Goal: Download file/media

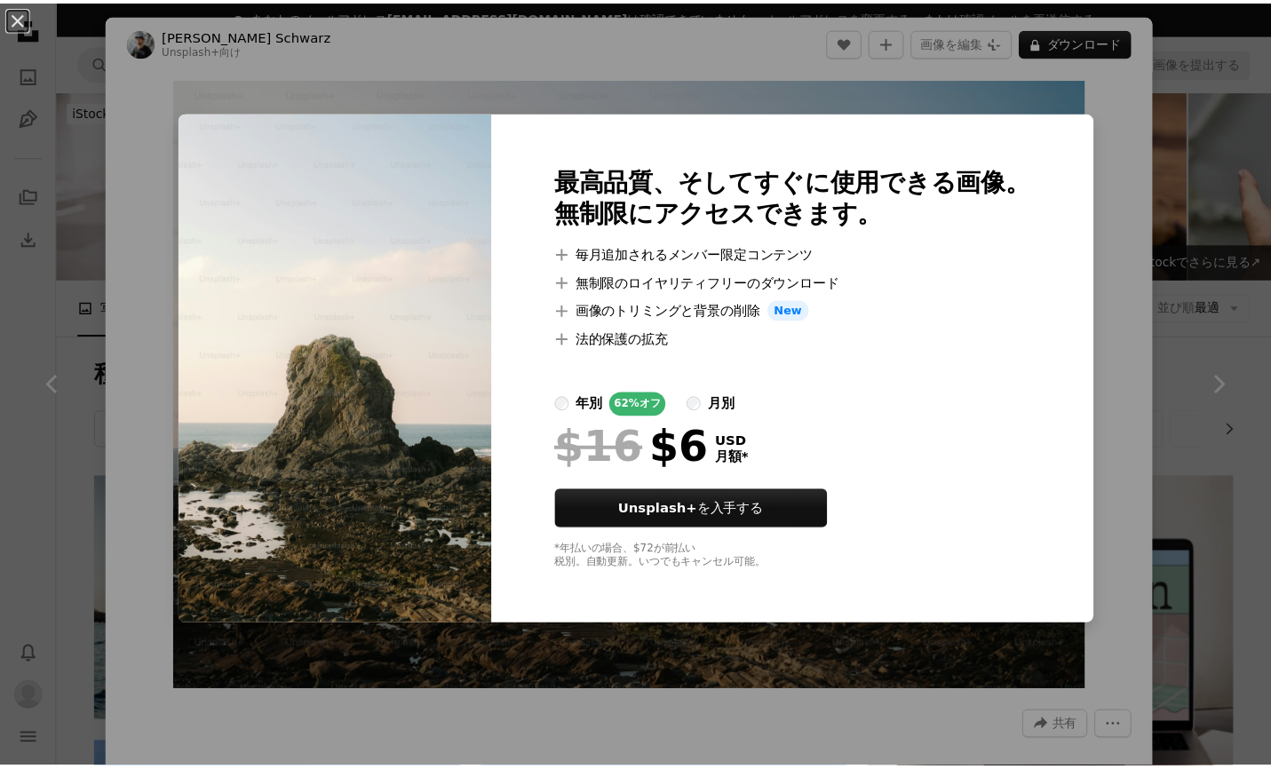
scroll to position [725, 0]
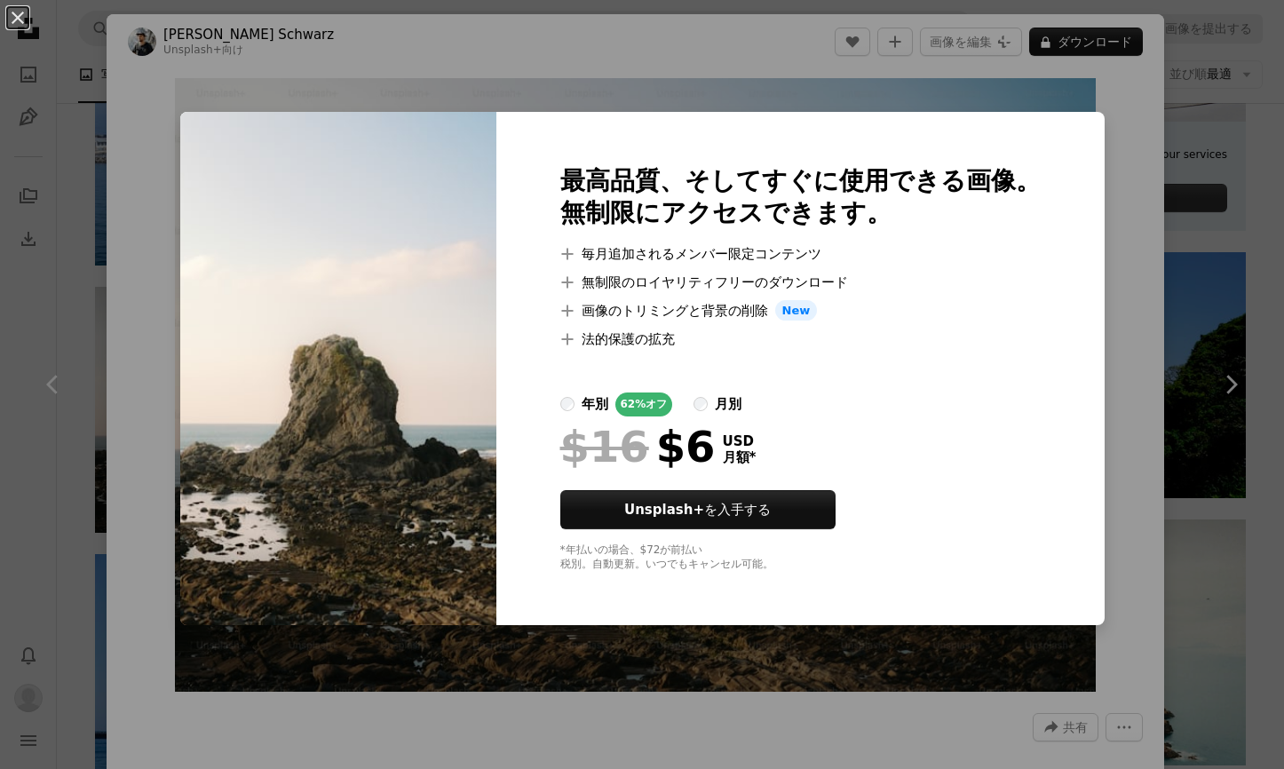
click at [1138, 152] on div "An X shape 最高品質、そしてすぐに使用できる画像。 無制限にアクセスできます。 A plus sign 毎月追加されるメンバー限定コンテンツ A p…" at bounding box center [642, 384] width 1284 height 769
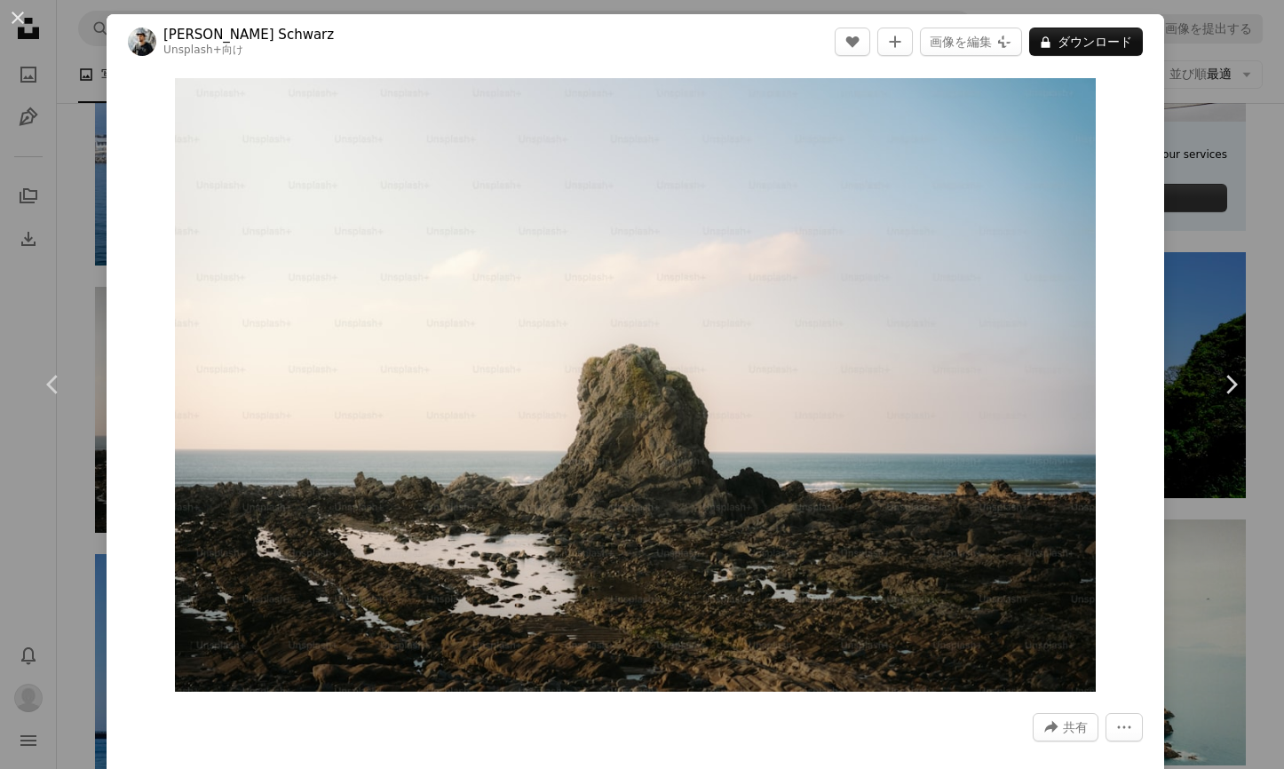
click at [1184, 118] on div "An X shape Chevron left Chevron right [PERSON_NAME] Schwarz Unsplash+ 向け A hear…" at bounding box center [642, 384] width 1284 height 769
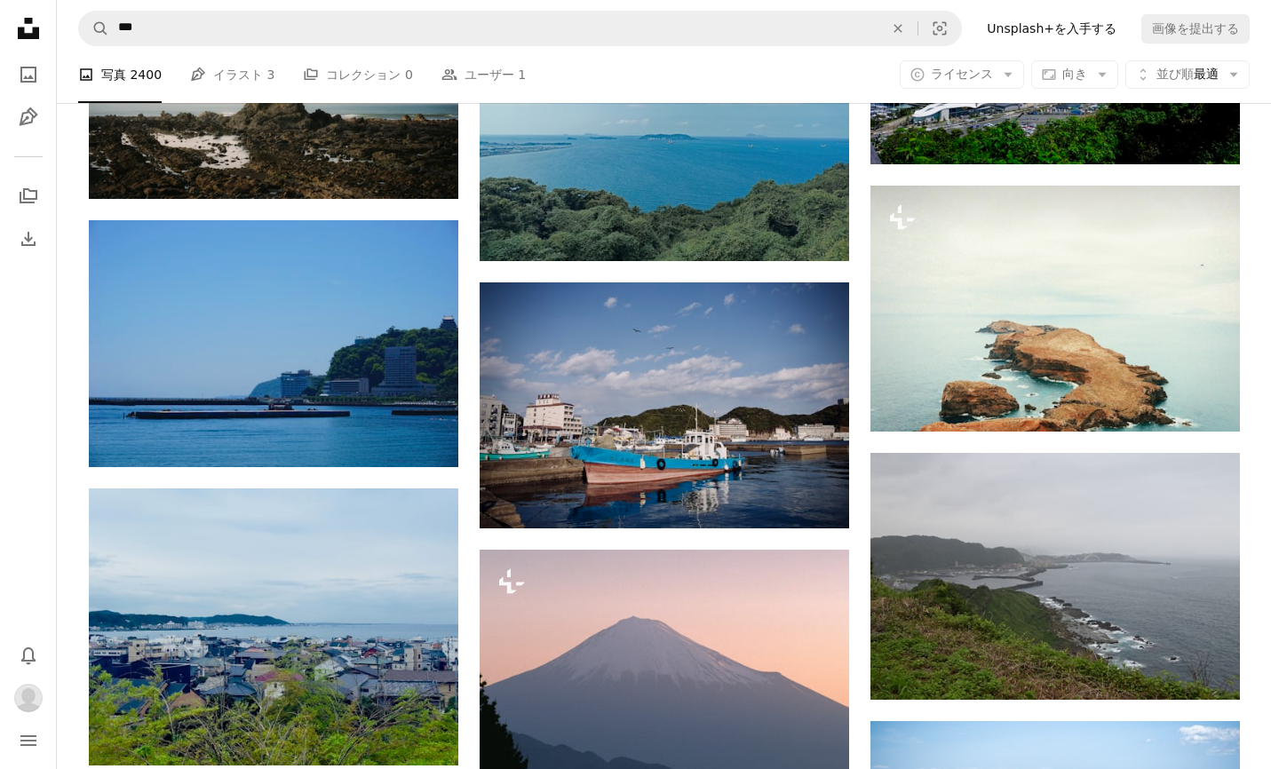
scroll to position [1214, 0]
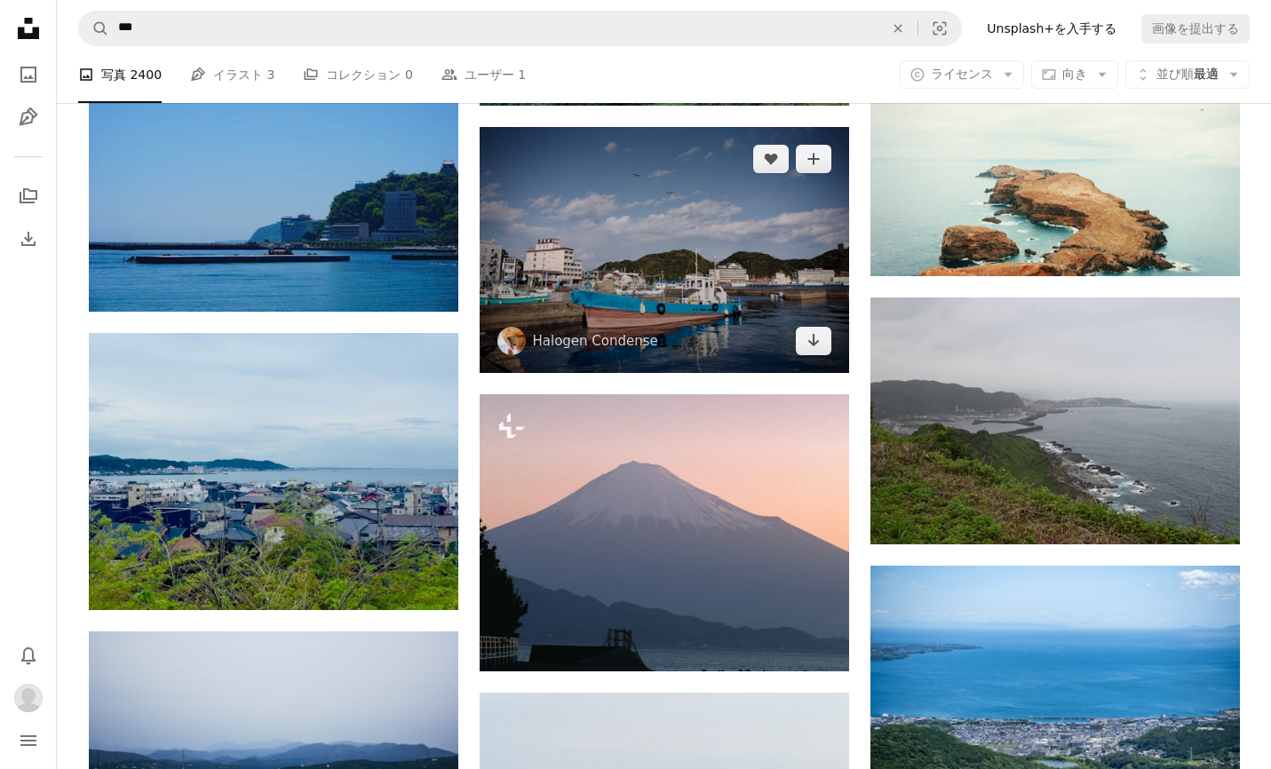
click at [682, 330] on img at bounding box center [664, 250] width 369 height 246
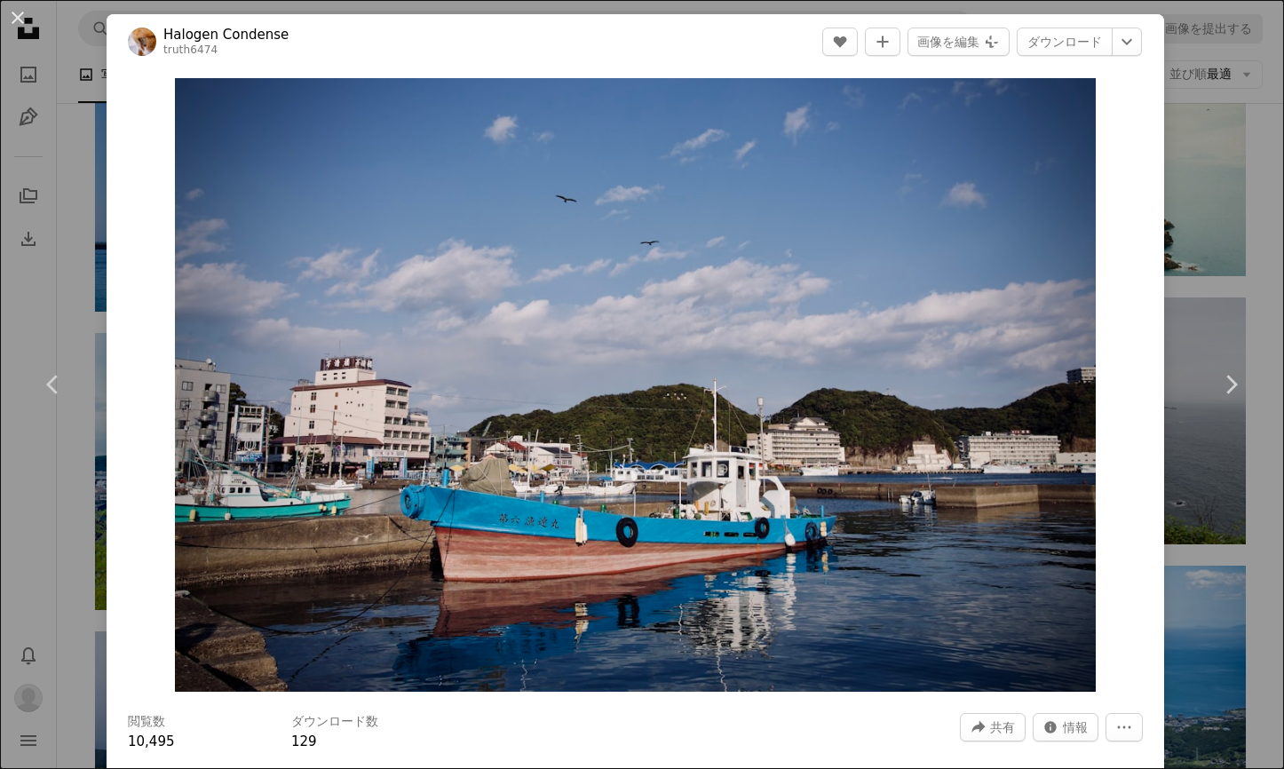
click at [1158, 54] on div "An X shape Chevron left Chevron right [PERSON_NAME] Condense truth6474 A heart …" at bounding box center [642, 384] width 1284 height 769
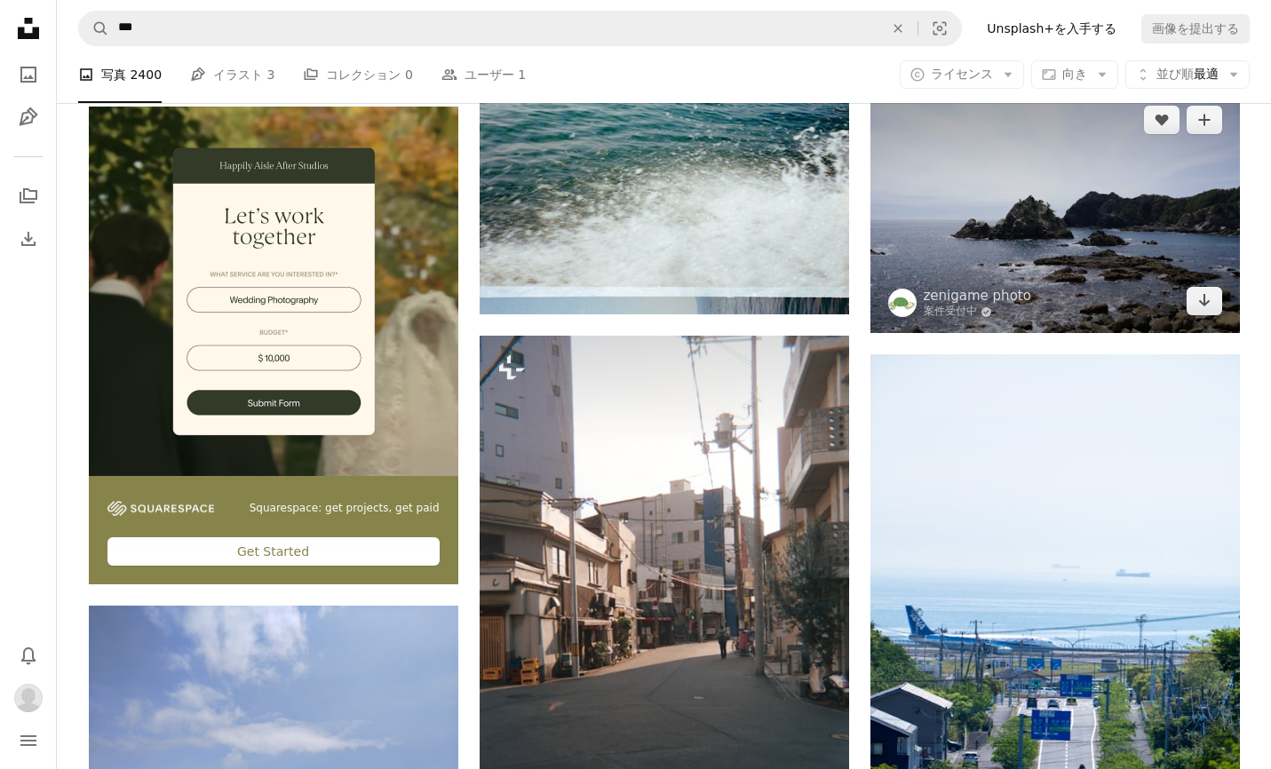
scroll to position [2669, 0]
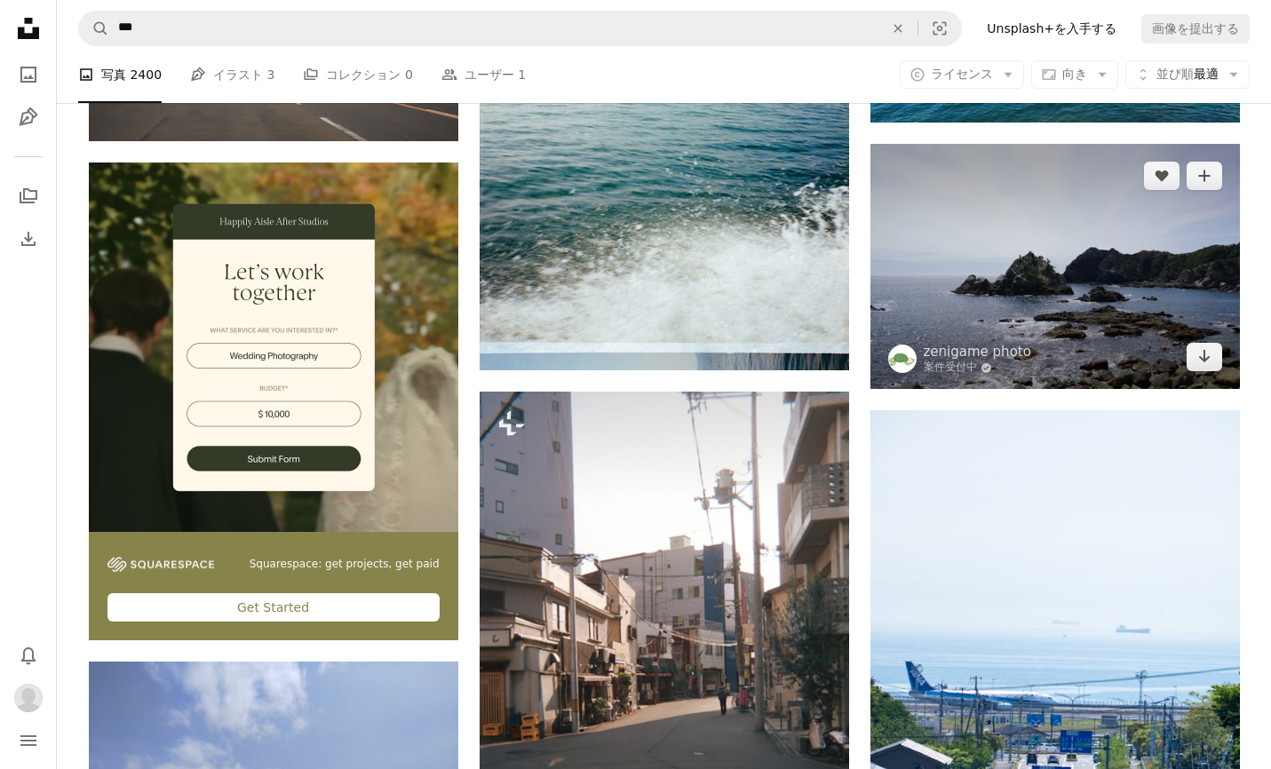
click at [1069, 334] on img at bounding box center [1054, 266] width 369 height 245
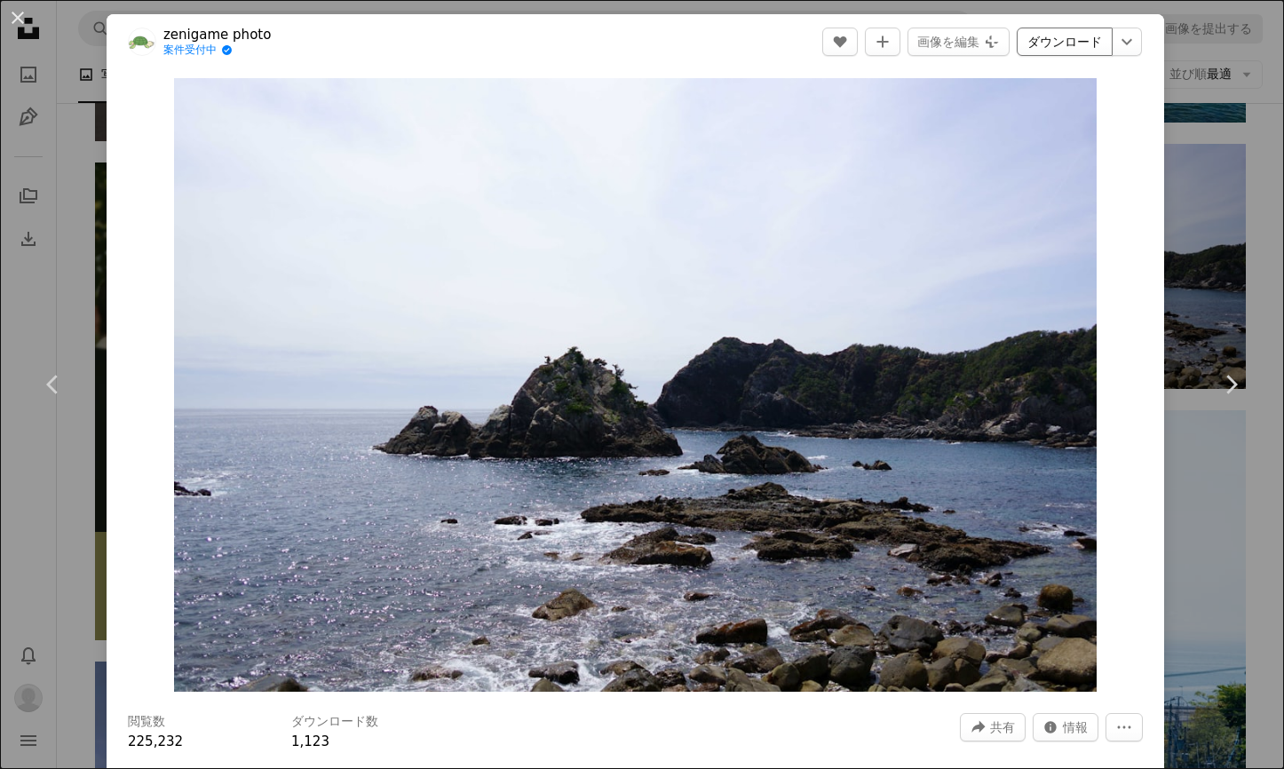
click at [1051, 40] on link "ダウンロード" at bounding box center [1065, 42] width 96 height 28
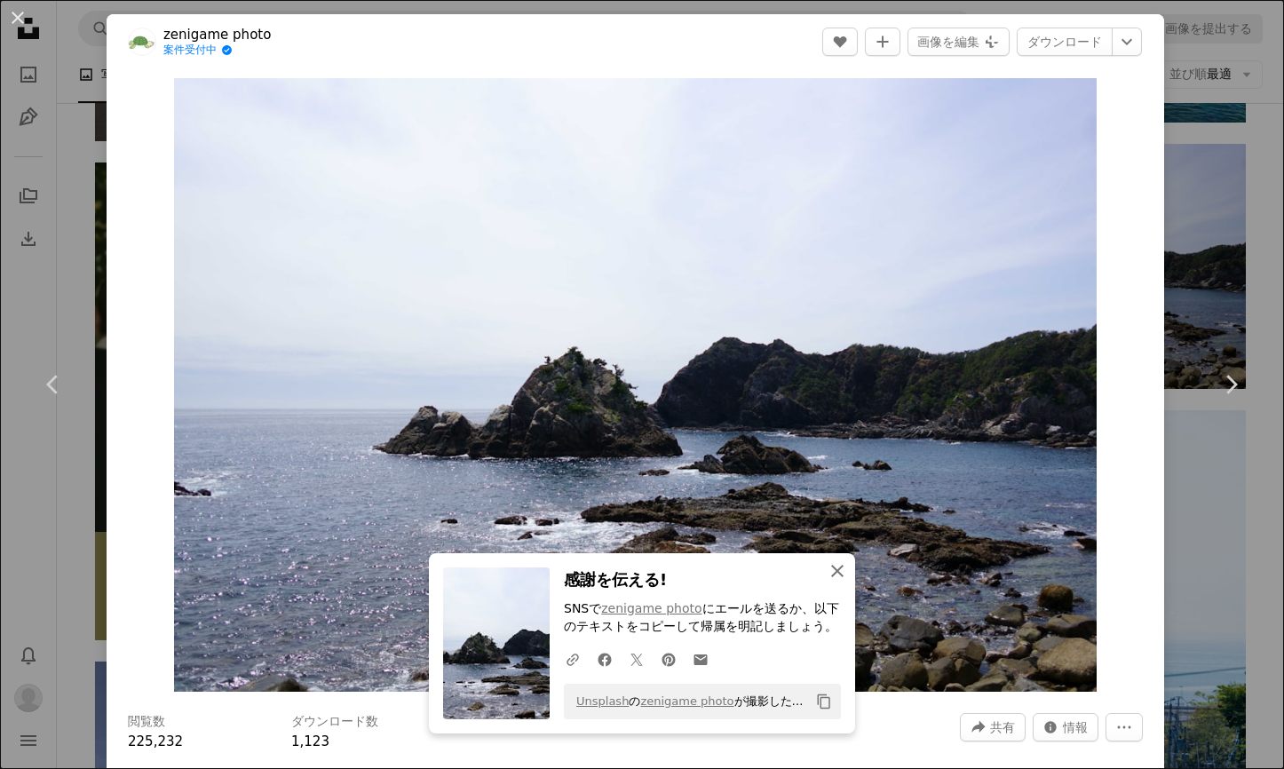
click at [829, 575] on icon "An X shape" at bounding box center [837, 570] width 21 height 21
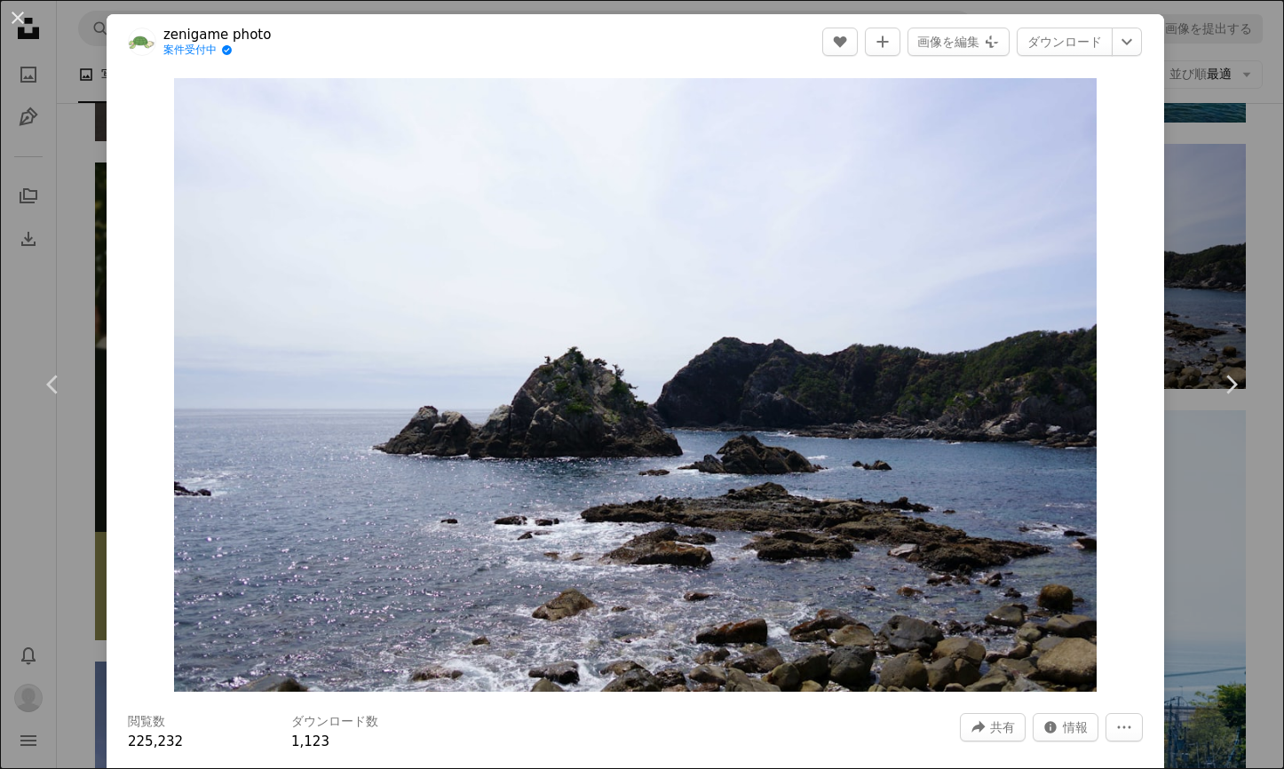
click at [1205, 94] on div "An X shape Chevron left Chevron right zenigame photo 案件受付中 A checkmark inside o…" at bounding box center [642, 384] width 1284 height 769
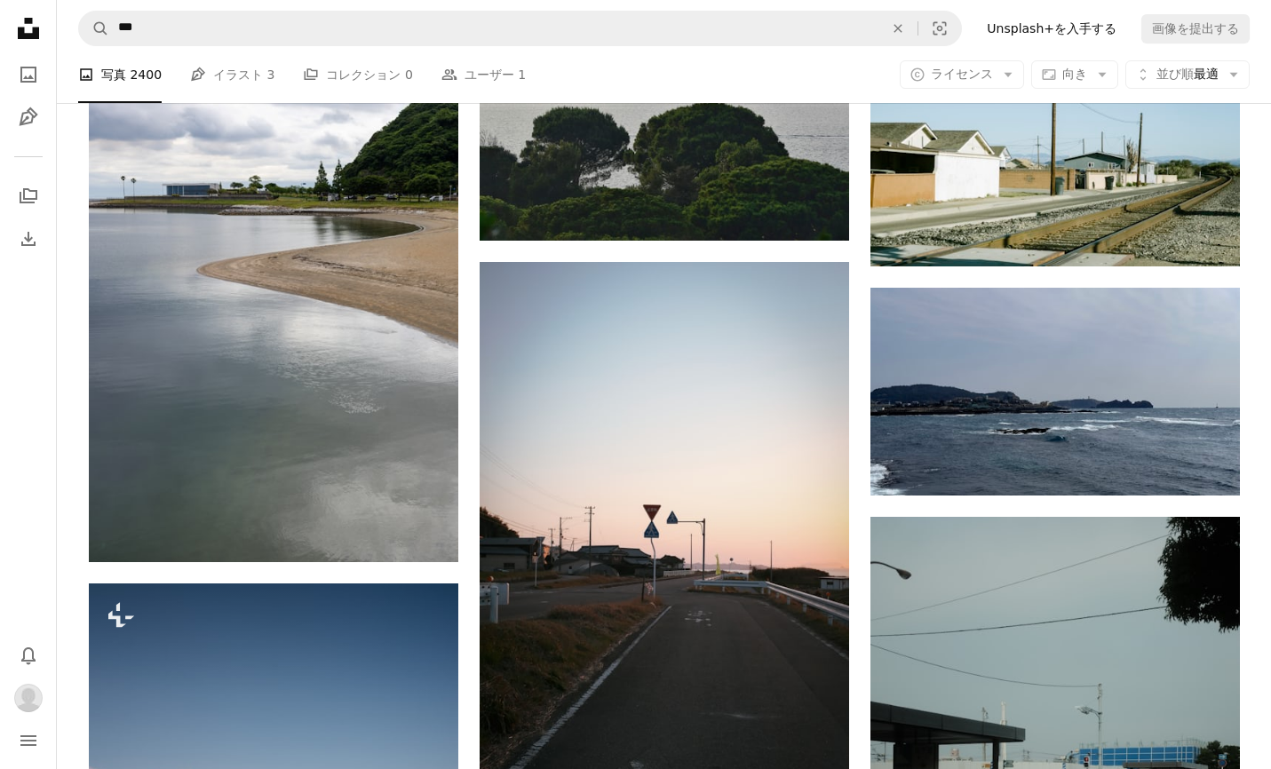
scroll to position [4698, 0]
